Goal: Information Seeking & Learning: Find specific fact

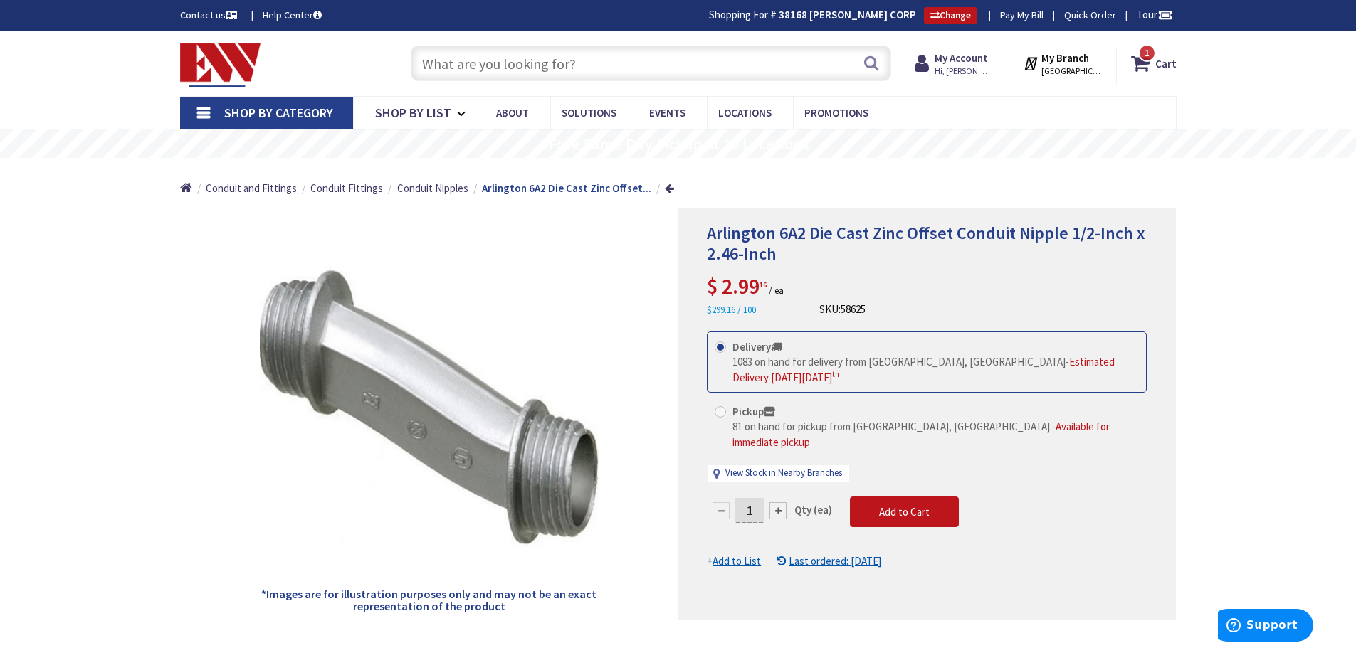
click at [643, 72] on input "text" at bounding box center [651, 64] width 480 height 36
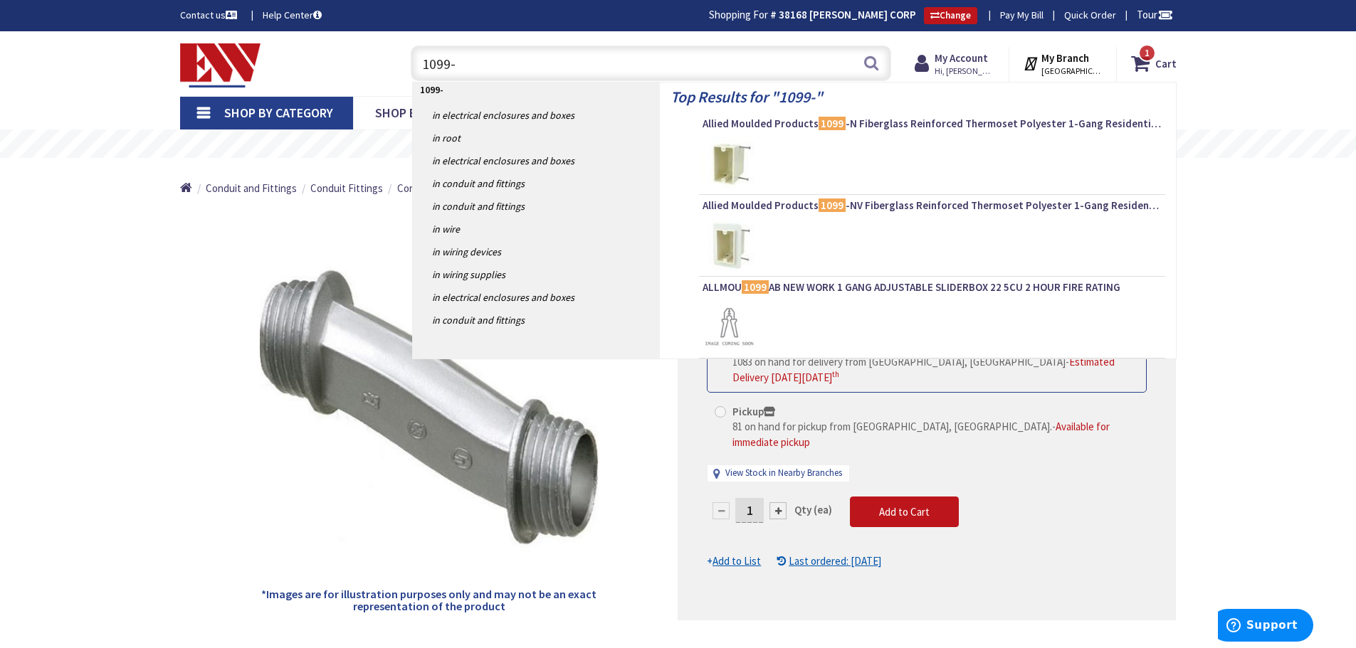
type input "1099-N"
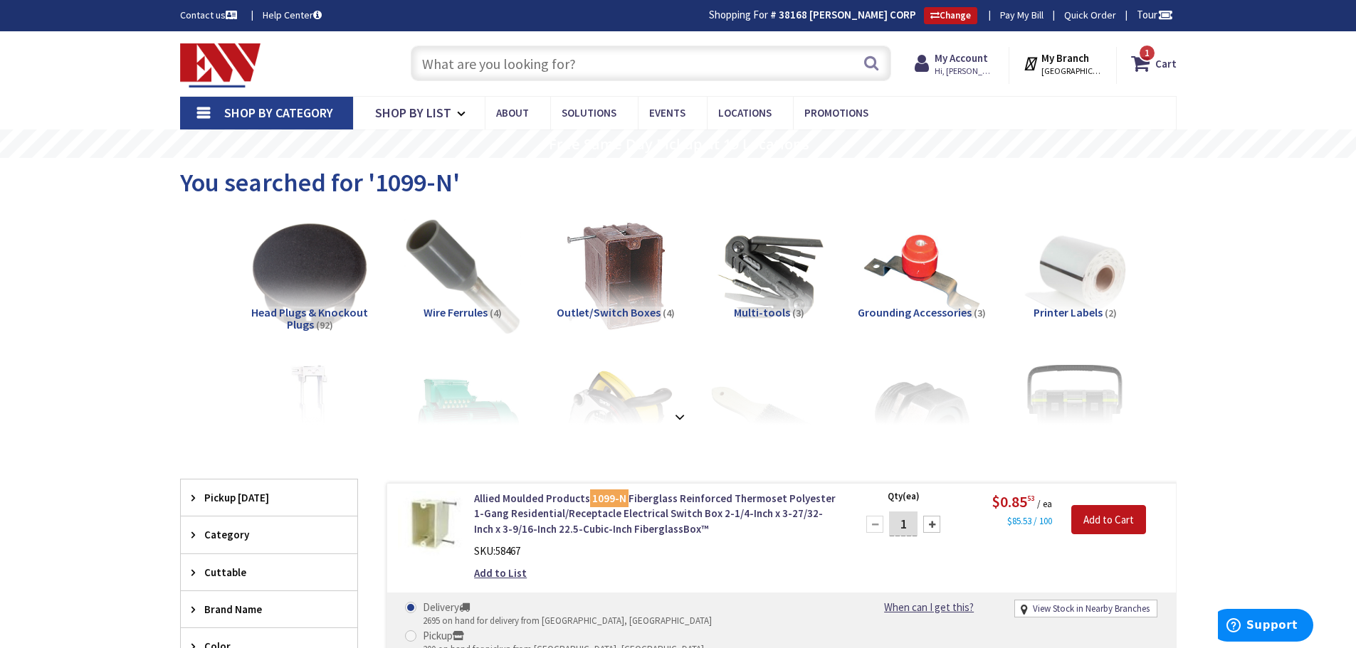
click at [557, 88] on div "Toggle Nav Search 1 1 1 items Cart My Cart 1" at bounding box center [678, 64] width 1018 height 48
drag, startPoint x: 570, startPoint y: 55, endPoint x: 564, endPoint y: 72, distance: 18.2
click at [569, 57] on input "text" at bounding box center [651, 64] width 480 height 36
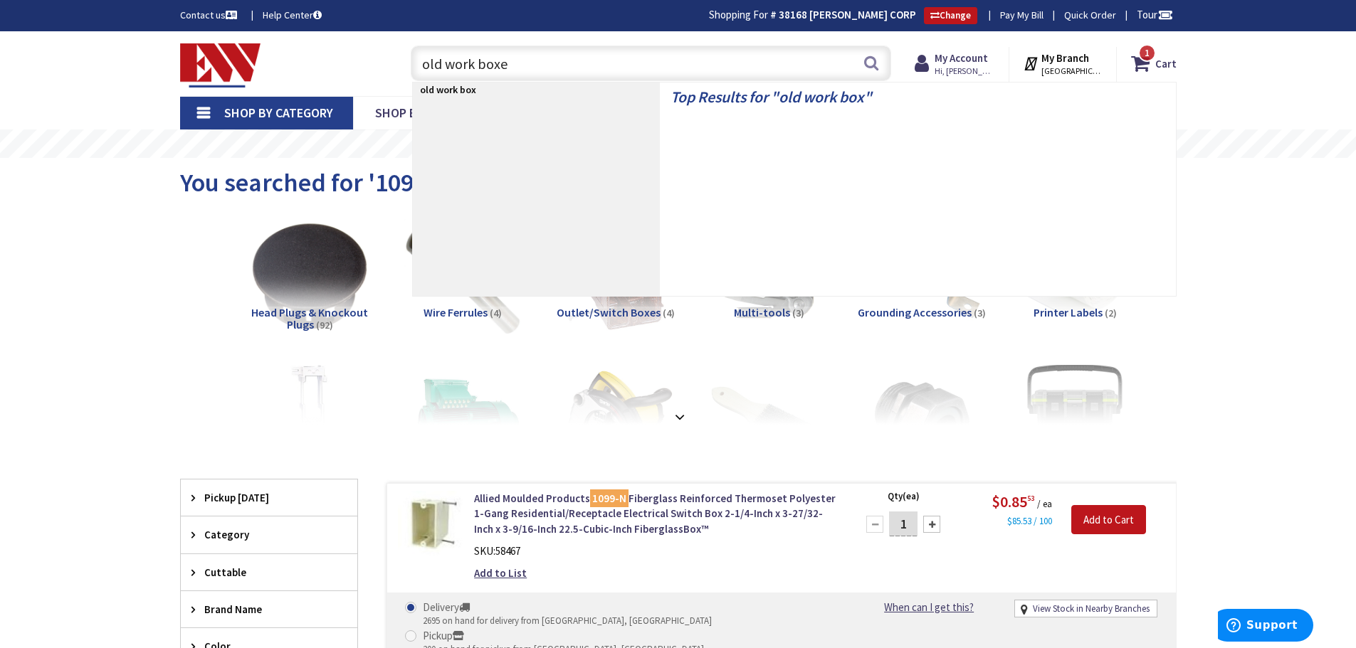
type input "old work boxes"
